Goal: Transaction & Acquisition: Purchase product/service

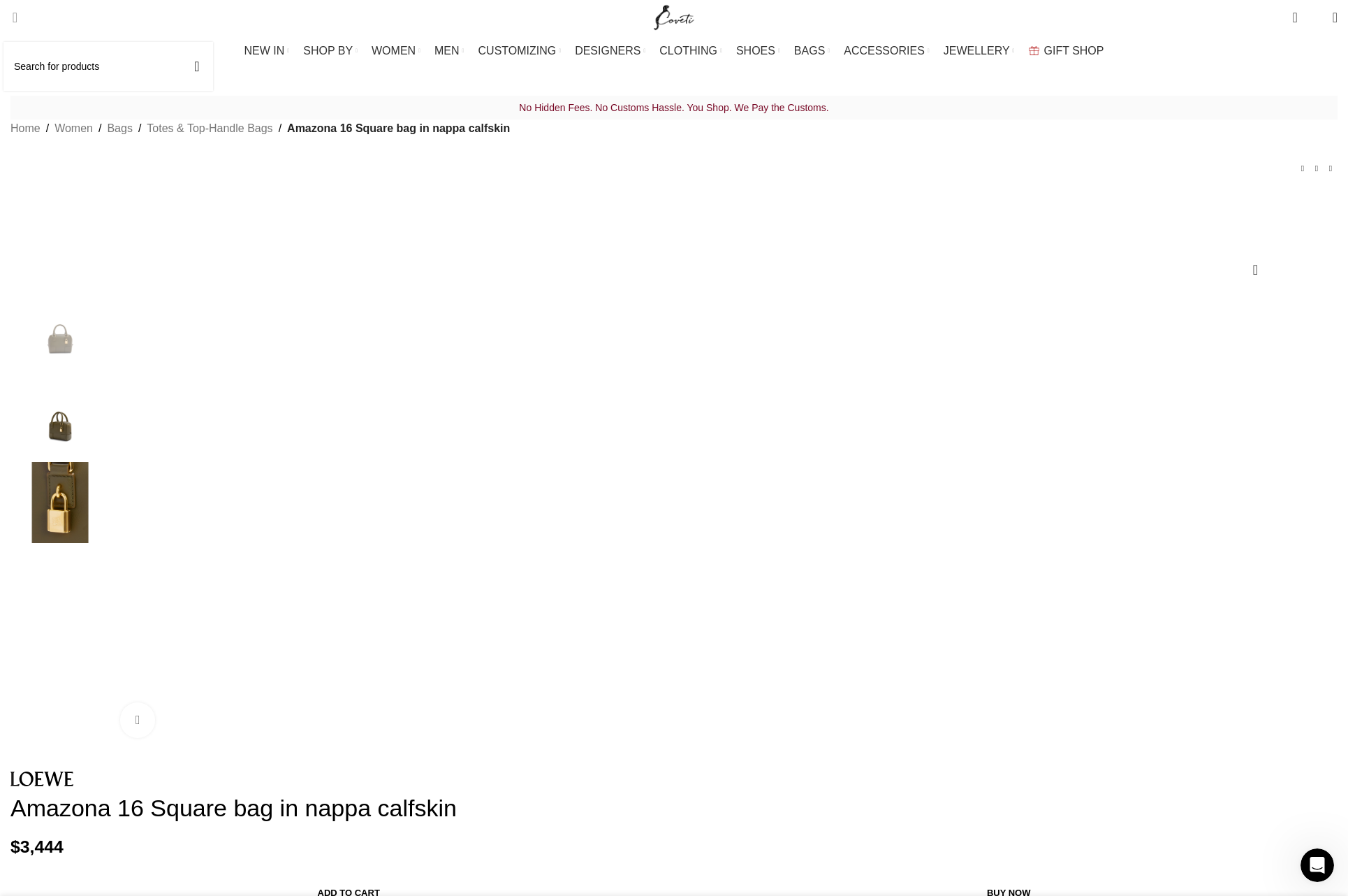
click at [11, 15] on span "Search" at bounding box center [11, 18] width 0 height 14
click at [89, 58] on input "Search" at bounding box center [108, 66] width 210 height 49
type input "loewe amazona"
click at [181, 42] on button "Search" at bounding box center [197, 66] width 32 height 49
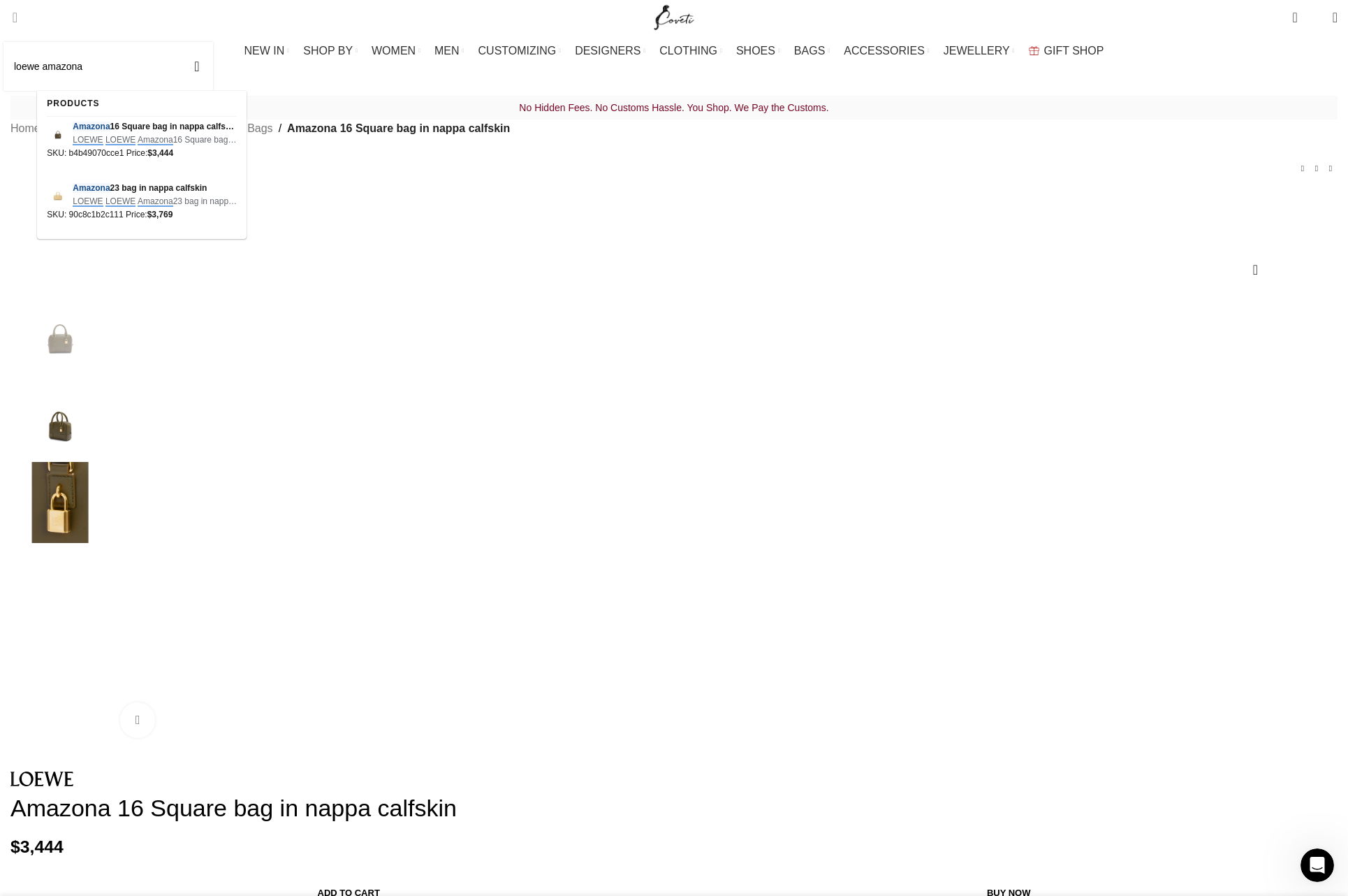
click at [139, 68] on input "loewe amazona" at bounding box center [108, 66] width 210 height 49
click at [181, 42] on button "Search" at bounding box center [197, 66] width 32 height 49
click at [1317, 530] on div "Next slide" at bounding box center [1335, 516] width 35 height 35
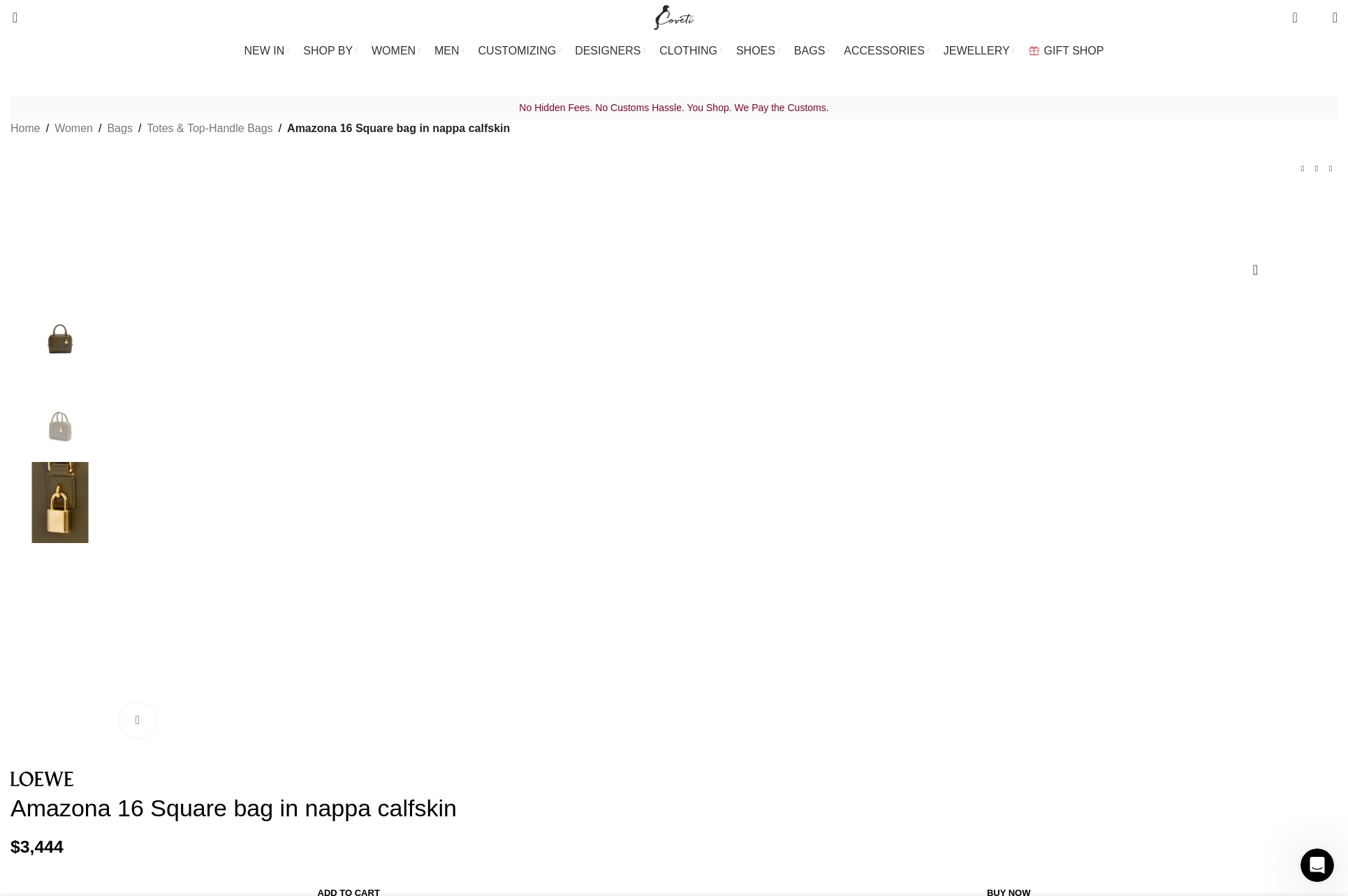
click at [1317, 530] on div "Next slide" at bounding box center [1335, 516] width 35 height 35
